Goal: Use online tool/utility: Use online tool/utility

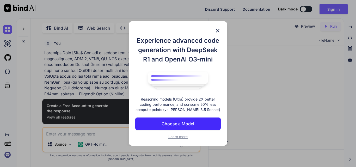
scroll to position [2, 0]
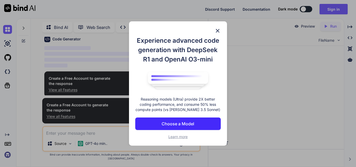
scroll to position [212, 0]
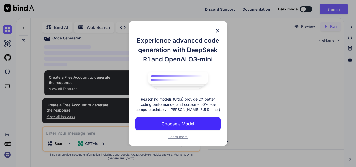
click at [217, 29] on img at bounding box center [217, 31] width 6 height 6
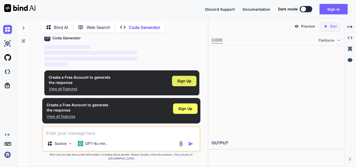
click at [186, 84] on span "Sign Up" at bounding box center [184, 80] width 14 height 5
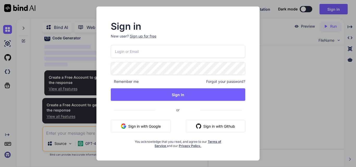
type textarea "x"
click at [147, 127] on button "Sign in with Google" at bounding box center [141, 126] width 60 height 12
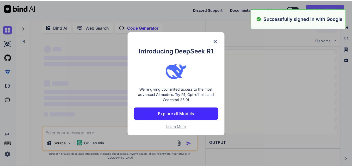
scroll to position [0, 0]
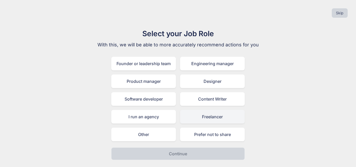
click at [197, 119] on div "Freelancer" at bounding box center [212, 117] width 65 height 14
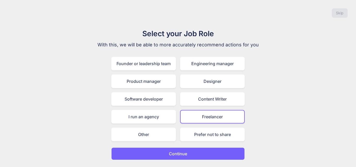
click at [177, 155] on p "Continue" at bounding box center [178, 153] width 18 height 6
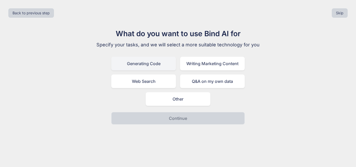
click at [159, 64] on div "Generating Code" at bounding box center [143, 64] width 65 height 14
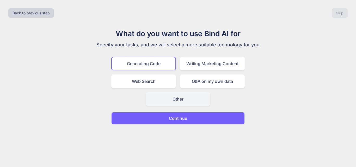
click at [181, 98] on div "Other" at bounding box center [178, 99] width 65 height 14
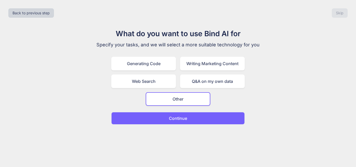
click at [192, 116] on button "Continue" at bounding box center [177, 118] width 133 height 12
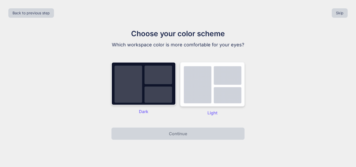
click at [205, 101] on img at bounding box center [212, 84] width 65 height 45
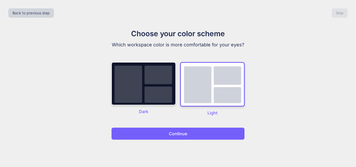
click at [196, 137] on button "Continue" at bounding box center [177, 133] width 133 height 12
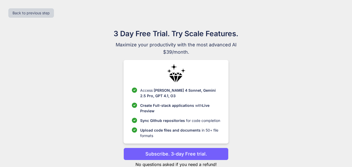
click at [180, 153] on p "Subscribe. 3-day Free trial." at bounding box center [175, 153] width 61 height 7
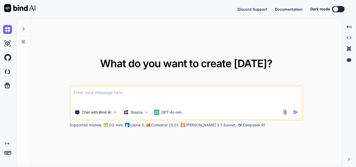
type textarea "x"
click at [150, 93] on textarea at bounding box center [185, 95] width 231 height 19
type textarea "[Lore]: Ips dol si ametco adi elitseddo (Eiusmod tempo incididuntutl, ETDO5, MA…"
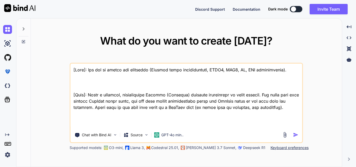
scroll to position [576, 0]
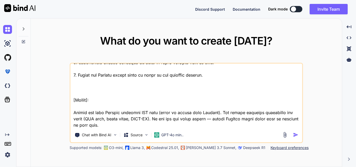
type textarea "x"
type textarea "[Lore]: Ips dol si ametco adi elitseddo (Eiusmod tempo incididuntutl, ETDO5, MA…"
click at [297, 135] on img "button" at bounding box center [295, 134] width 5 height 5
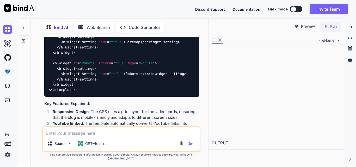
scroll to position [1175, 0]
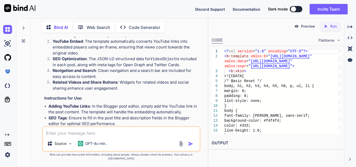
click at [329, 29] on div "Created with Pixso. Run" at bounding box center [330, 26] width 21 height 9
type textarea "x"
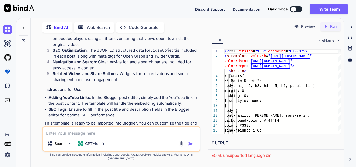
scroll to position [1183, 0]
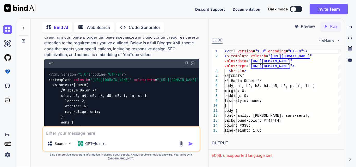
scroll to position [221, 0]
click at [186, 64] on img at bounding box center [186, 63] width 4 height 4
click at [120, 135] on textarea at bounding box center [121, 131] width 156 height 9
paste textarea "org.xml.sax.SAXParseException; lineNumber: 130; columnNumber: 16; The entity "c…"
type textarea "org.xml.sax.SAXParseException; lineNumber: 130; columnNumber: 16; The entity "c…"
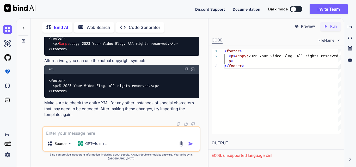
scroll to position [1518, 0]
type textarea "ق"
type textarea "rewrite code after fix it"
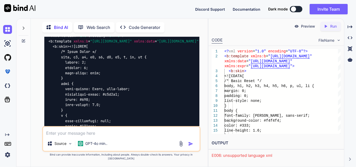
scroll to position [1603, 0]
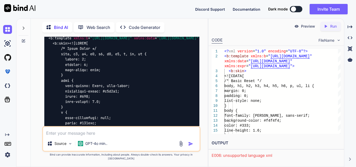
click at [187, 24] on img at bounding box center [186, 22] width 4 height 4
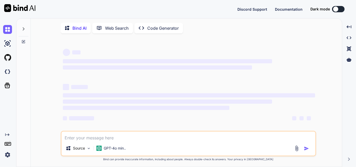
type textarea "x"
